Goal: Information Seeking & Learning: Learn about a topic

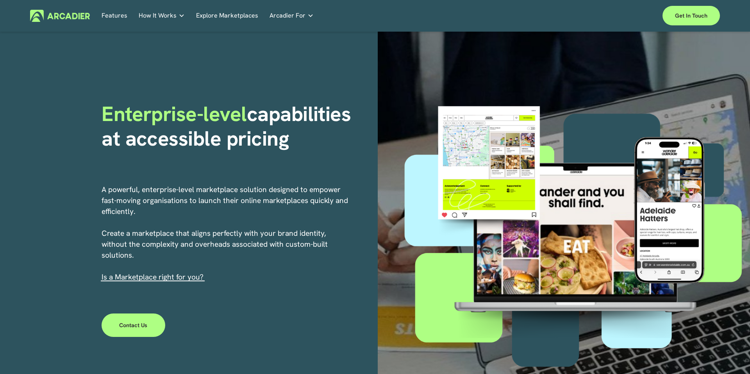
click at [245, 16] on link "Explore Marketplaces" at bounding box center [227, 16] width 62 height 12
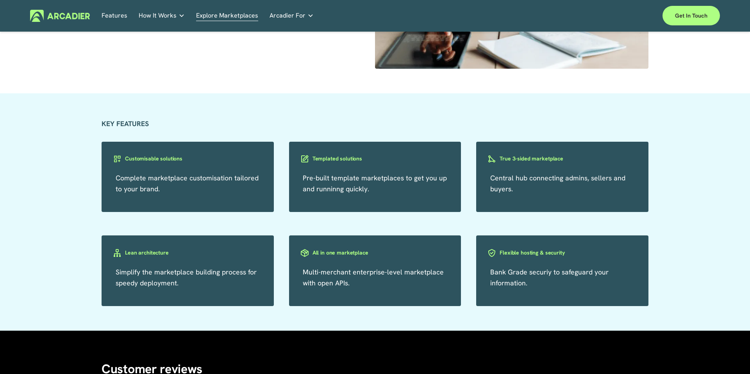
scroll to position [1318, 0]
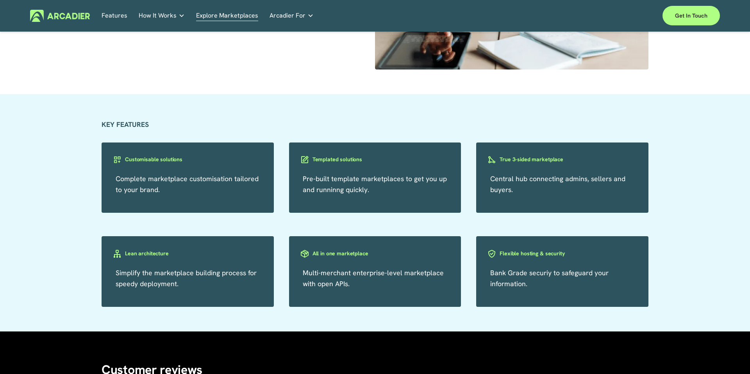
click at [512, 159] on h3 "True 3-sided marketplace" at bounding box center [531, 159] width 64 height 7
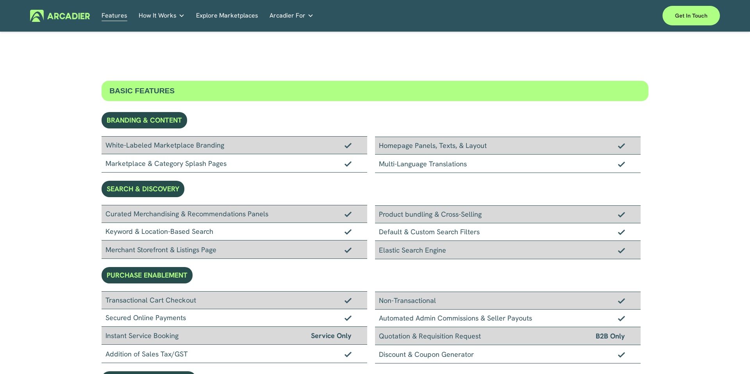
click at [307, 16] on icon "folder dropdown" at bounding box center [310, 15] width 6 height 6
click at [0, 0] on link "Retail Marketplaces Whatever you are offering to your customer, we bring it all…" at bounding box center [0, 0] width 0 height 0
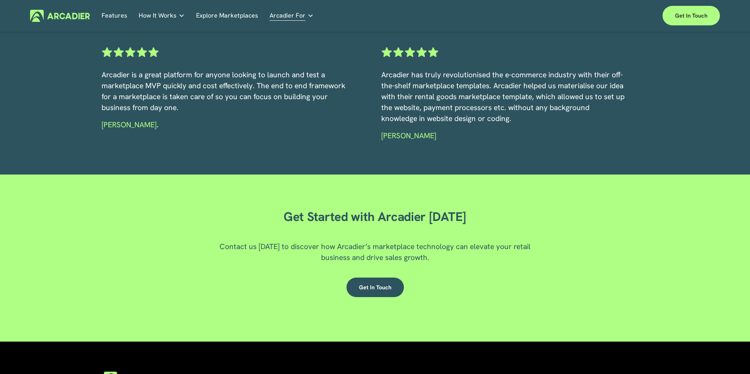
scroll to position [1268, 0]
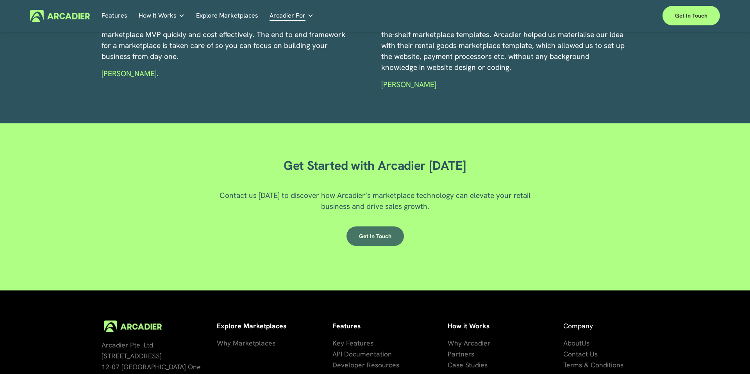
click at [375, 230] on link "Get in Touch" at bounding box center [374, 236] width 57 height 20
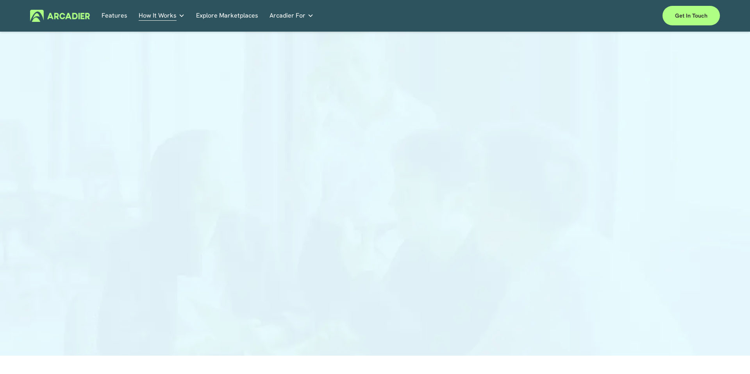
click at [569, 170] on div at bounding box center [375, 197] width 750 height 317
click at [629, 140] on div at bounding box center [375, 195] width 750 height 317
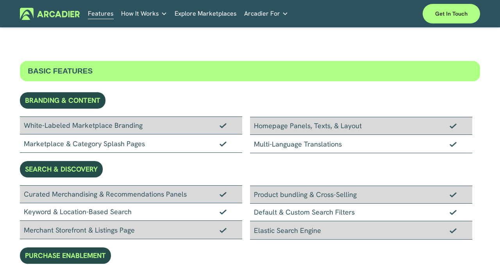
click at [209, 16] on link "Explore Marketplaces" at bounding box center [206, 14] width 62 height 12
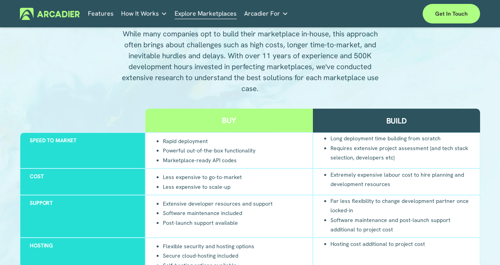
scroll to position [692, 0]
